Goal: Information Seeking & Learning: Learn about a topic

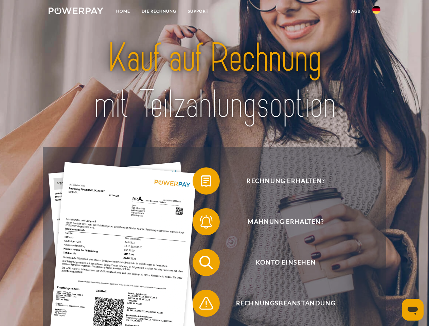
click at [76, 12] on img at bounding box center [76, 10] width 55 height 7
click at [377, 12] on img at bounding box center [376, 10] width 8 height 8
click at [356, 11] on link "agb" at bounding box center [356, 11] width 21 height 12
click at [201, 182] on span at bounding box center [196, 181] width 34 height 34
click at [201, 223] on span at bounding box center [196, 222] width 34 height 34
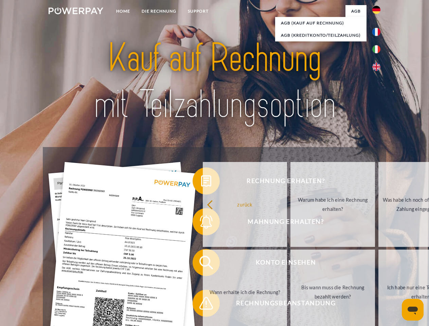
click at [291, 264] on link "Bis wann muss die Rechnung bezahlt werden?" at bounding box center [333, 292] width 85 height 85
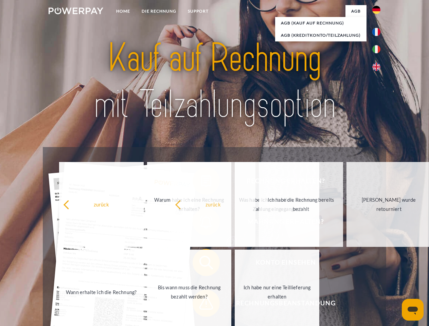
click at [201, 305] on span at bounding box center [196, 303] width 34 height 34
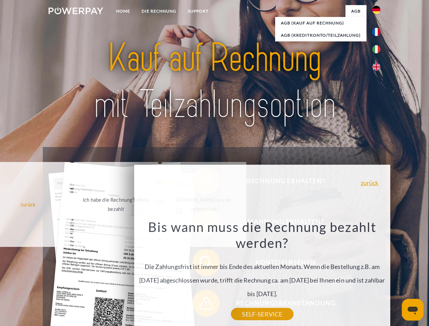
click at [413, 310] on icon "Messaging-Fenster öffnen" at bounding box center [413, 311] width 10 height 8
